Goal: Find specific page/section: Locate item on page

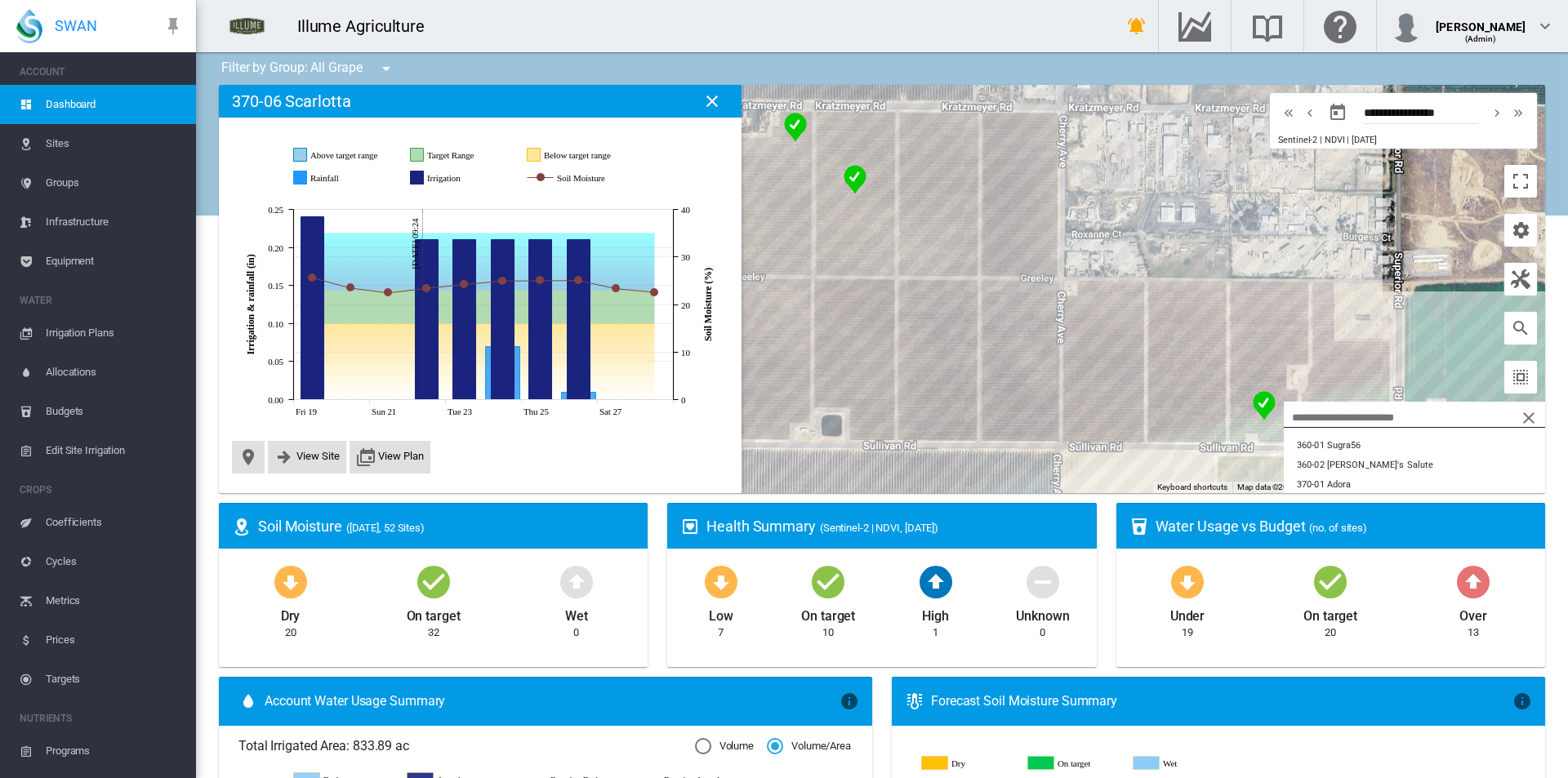
scroll to position [735, 0]
click at [1407, 452] on button "801-05 Sweet Globe" at bounding box center [1415, 456] width 262 height 20
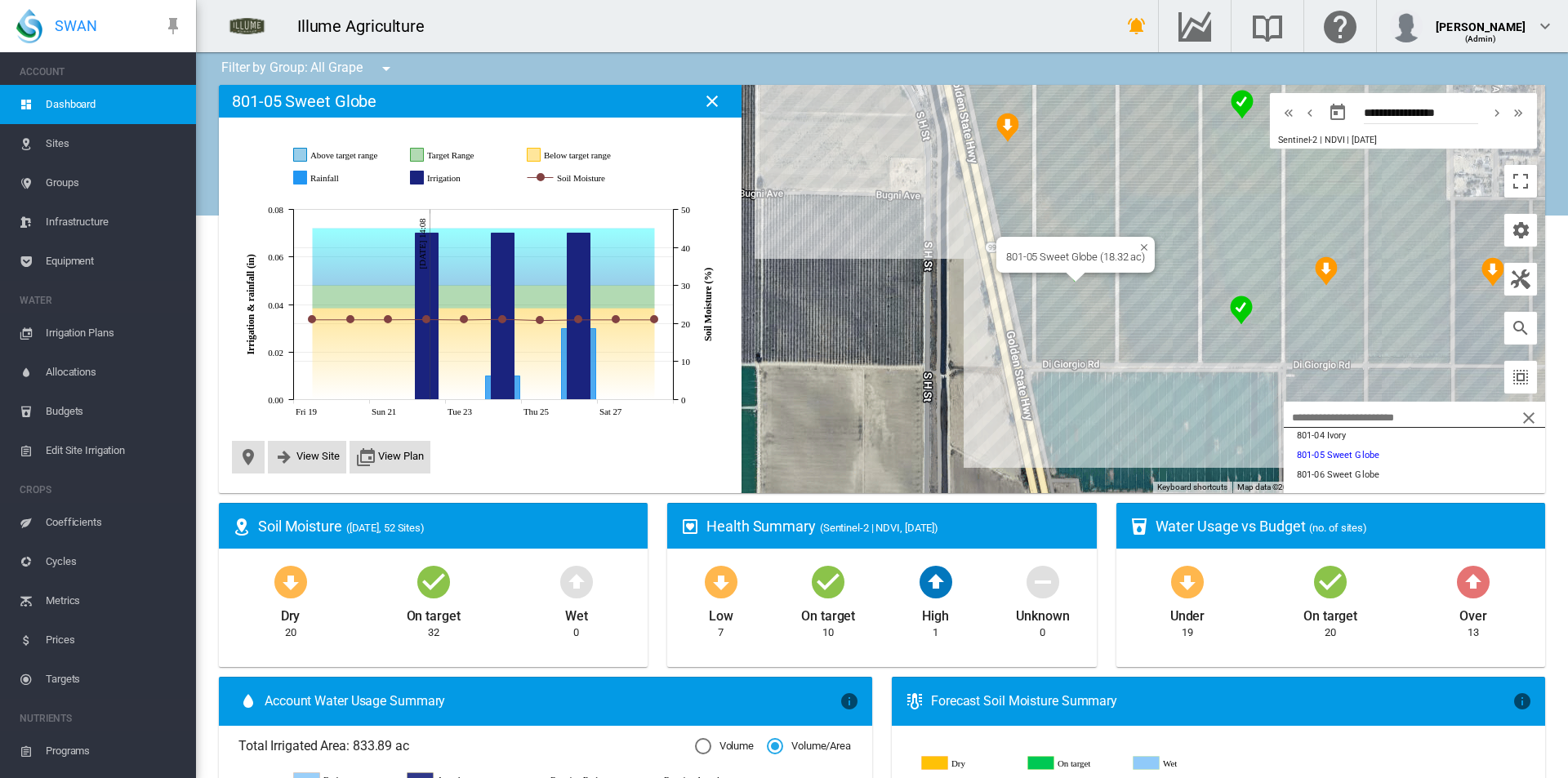
drag, startPoint x: 1004, startPoint y: 414, endPoint x: 821, endPoint y: 410, distance: 183.0
click at [822, 410] on div "801-05 Sweet Globe (18.32 ac)" at bounding box center [882, 289] width 1326 height 408
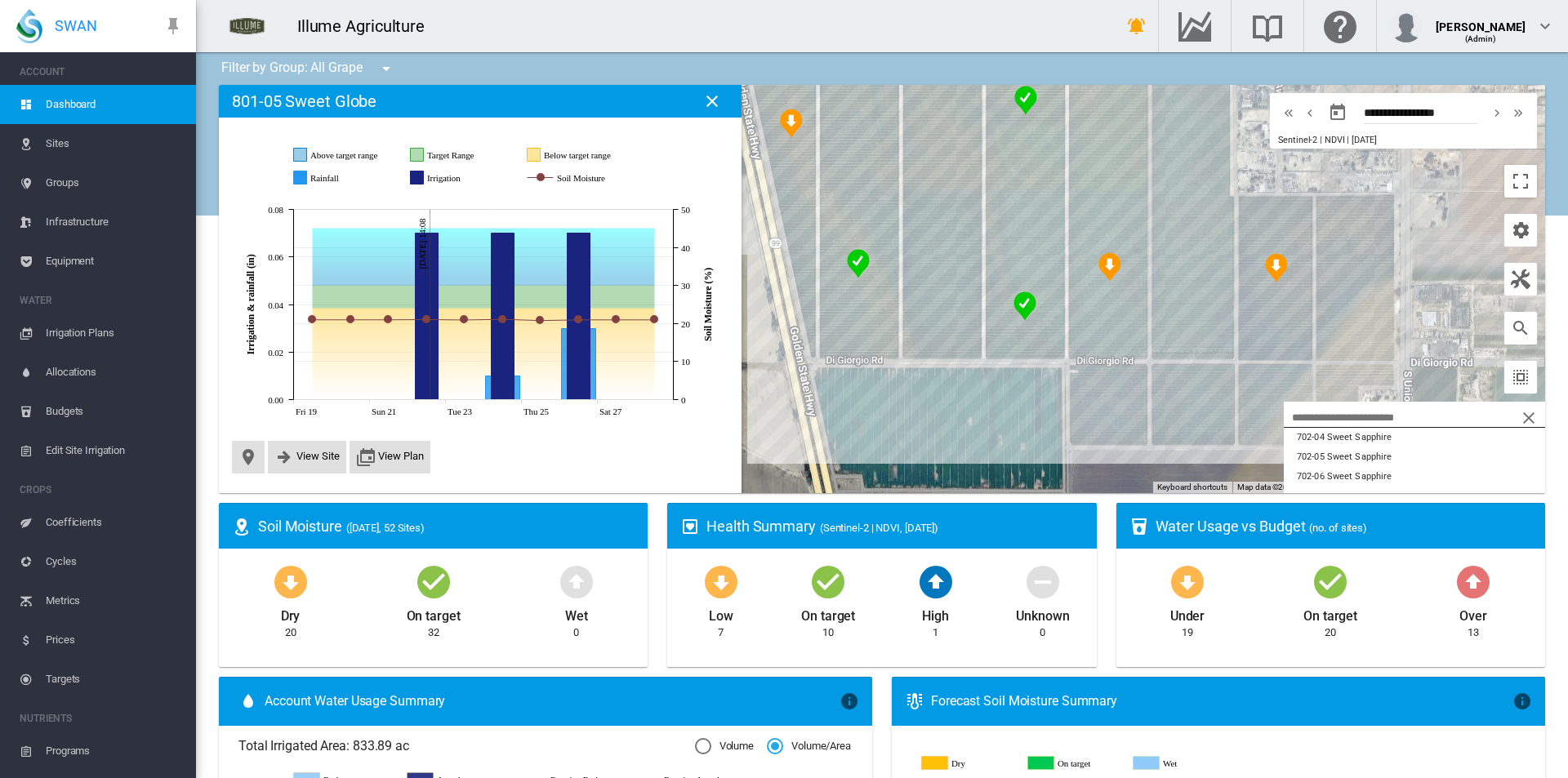
scroll to position [408, 0]
click at [1384, 452] on button "701-08 Autumn Crisp" at bounding box center [1415, 449] width 262 height 20
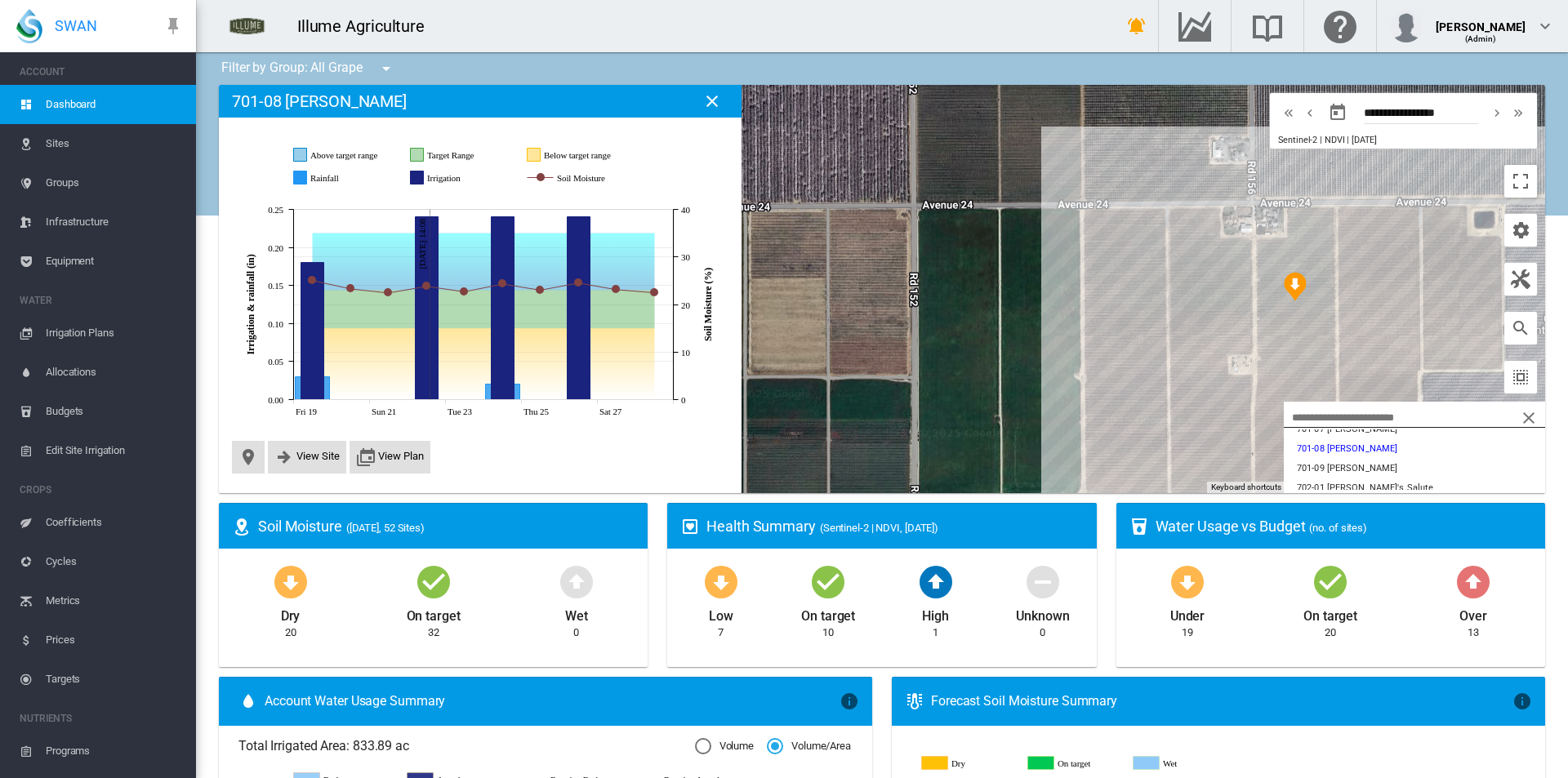
drag, startPoint x: 885, startPoint y: 285, endPoint x: 824, endPoint y: 220, distance: 89.1
click at [828, 223] on div at bounding box center [882, 289] width 1326 height 408
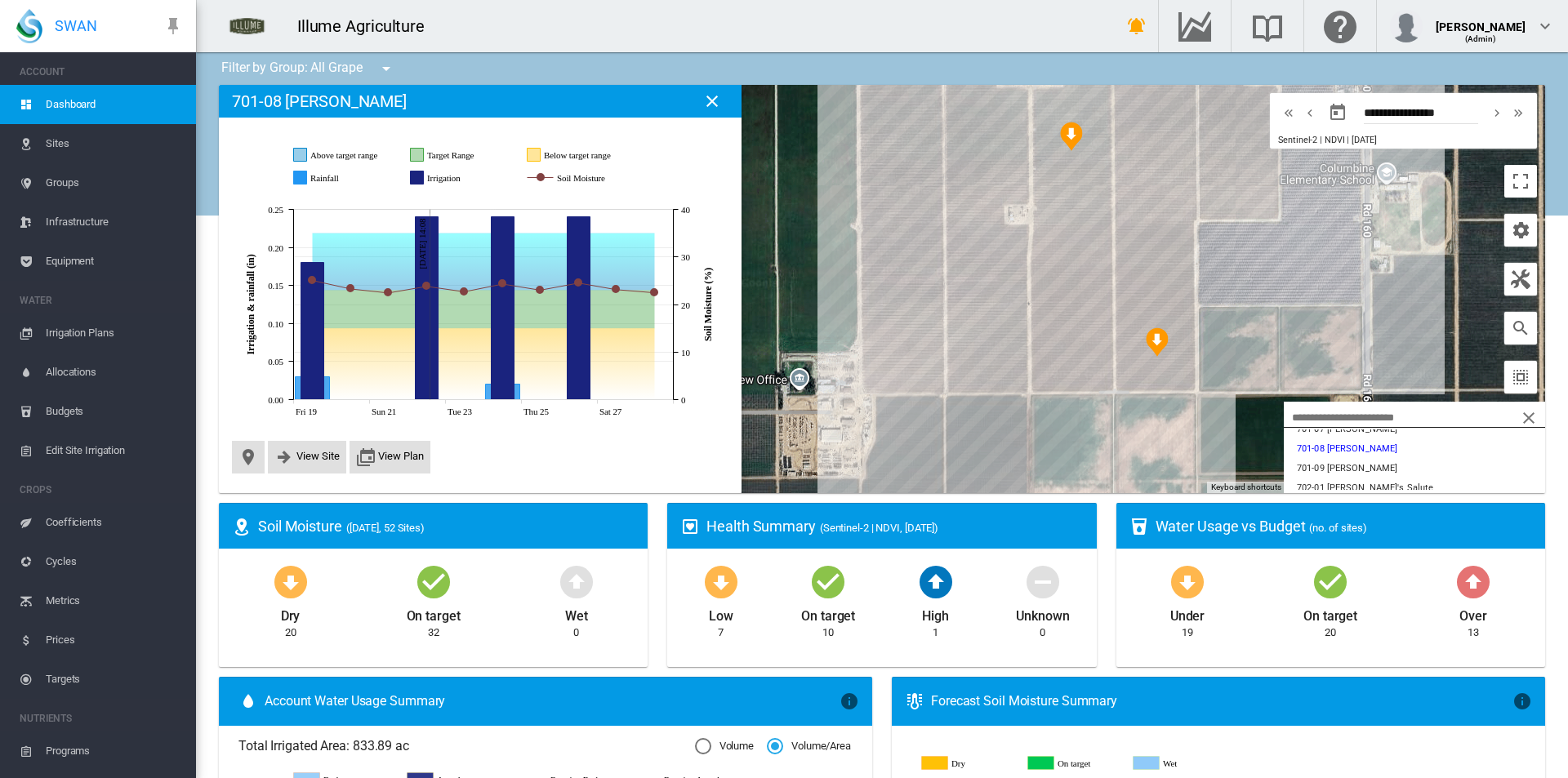
click at [993, 438] on div at bounding box center [882, 289] width 1326 height 408
click at [1353, 440] on button "370-03 Adora" at bounding box center [1415, 443] width 262 height 20
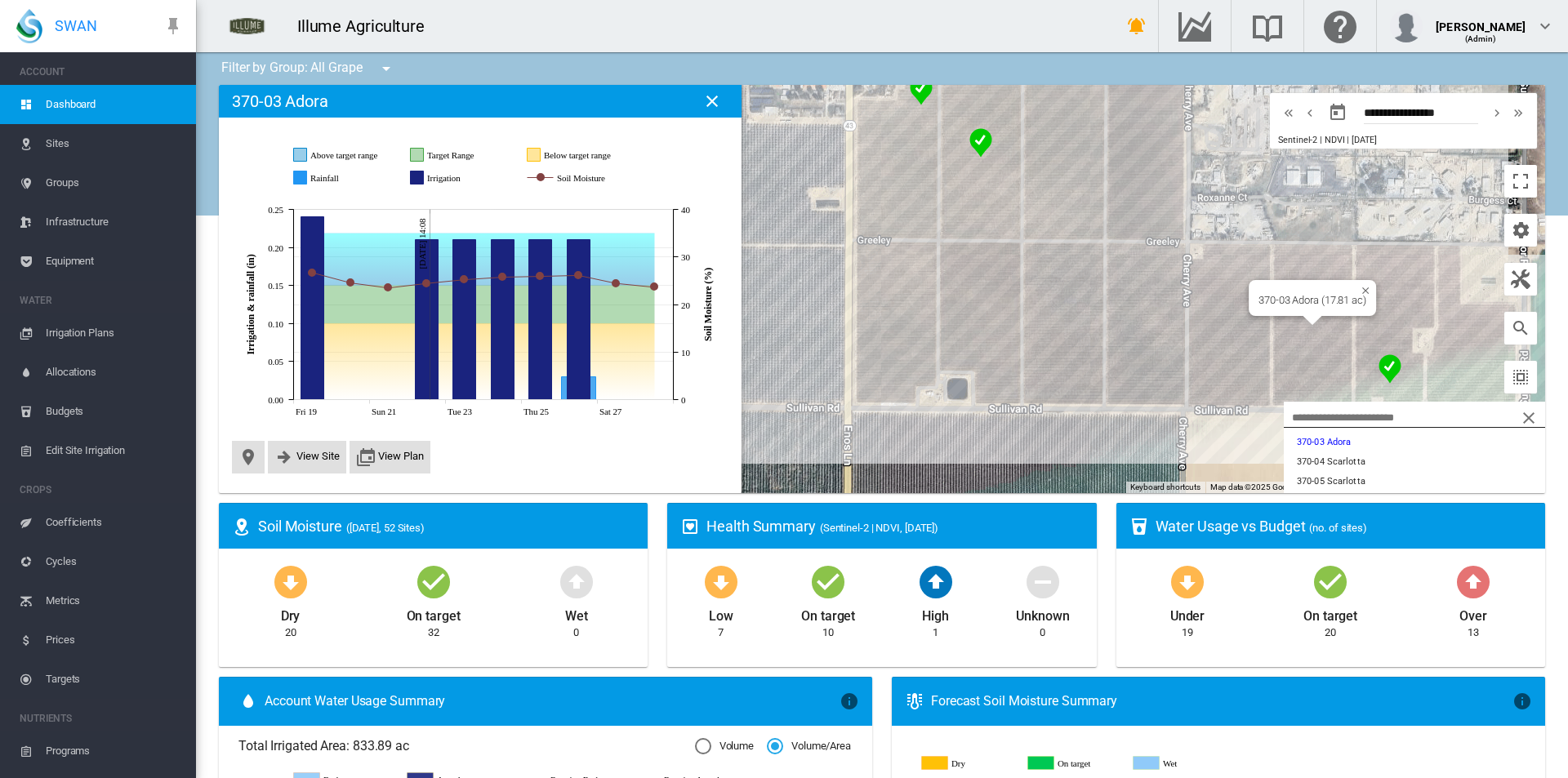
drag, startPoint x: 1040, startPoint y: 430, endPoint x: 1157, endPoint y: 474, distance: 125.0
click at [1151, 471] on div "370-03 Adora (17.81 ac)" at bounding box center [882, 289] width 1326 height 408
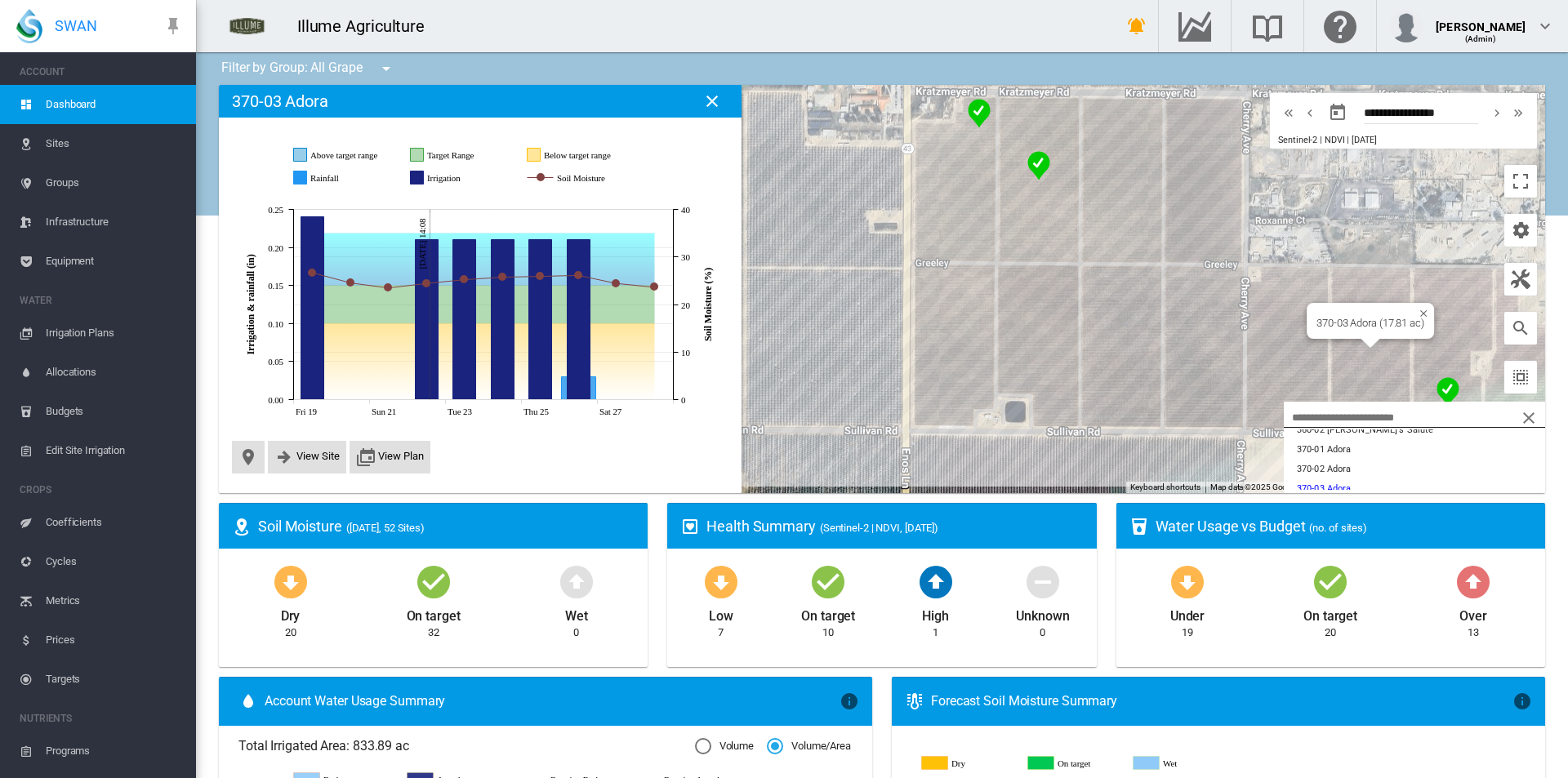
scroll to position [0, 0]
click at [1436, 449] on button "360-01 Sugra56" at bounding box center [1415, 446] width 262 height 20
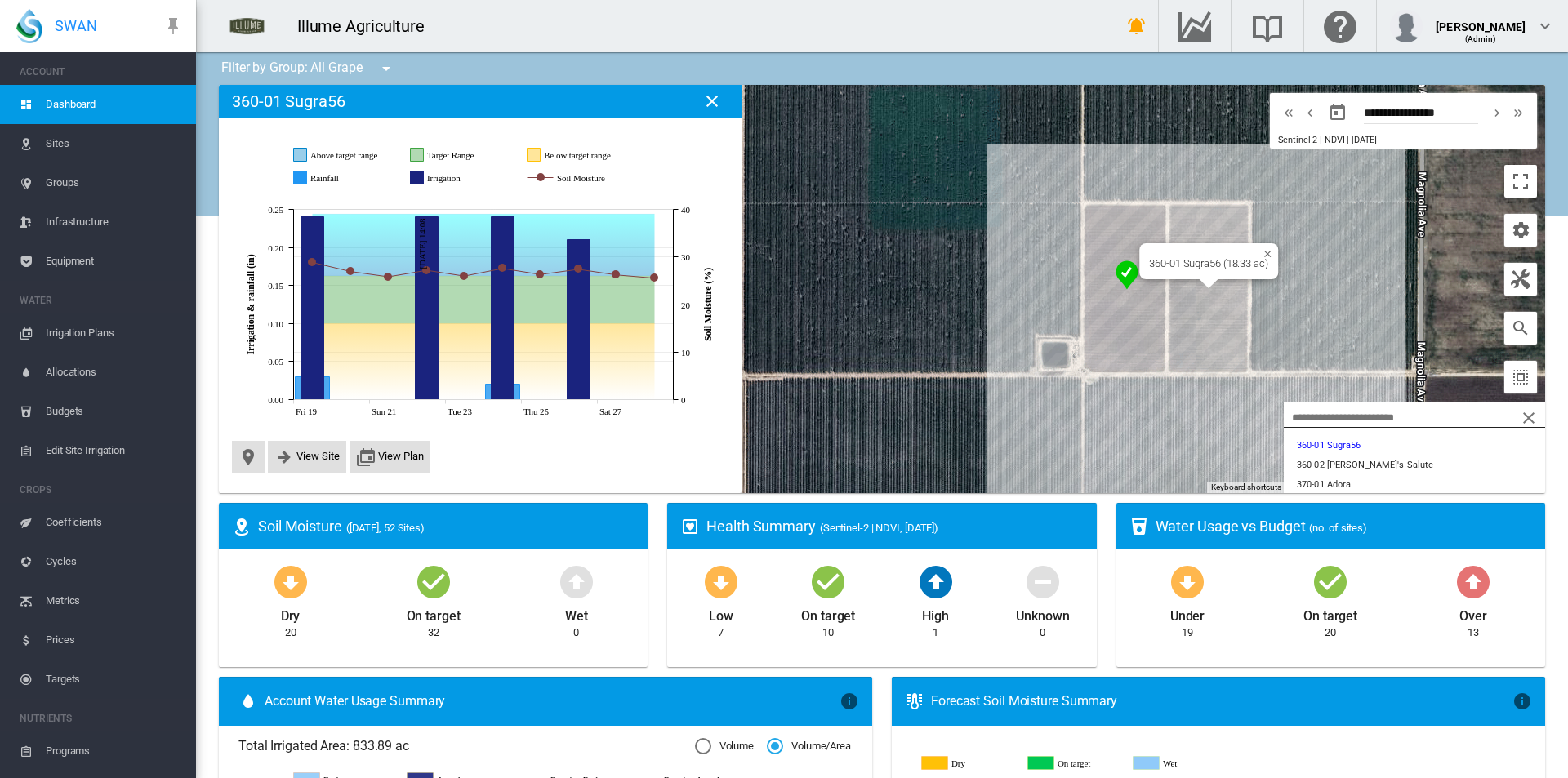
drag, startPoint x: 1118, startPoint y: 433, endPoint x: 1016, endPoint y: 422, distance: 102.6
click at [1017, 422] on div "360-01 Sugra56 (18.33 ac)" at bounding box center [882, 289] width 1326 height 408
